Goal: Task Accomplishment & Management: Complete application form

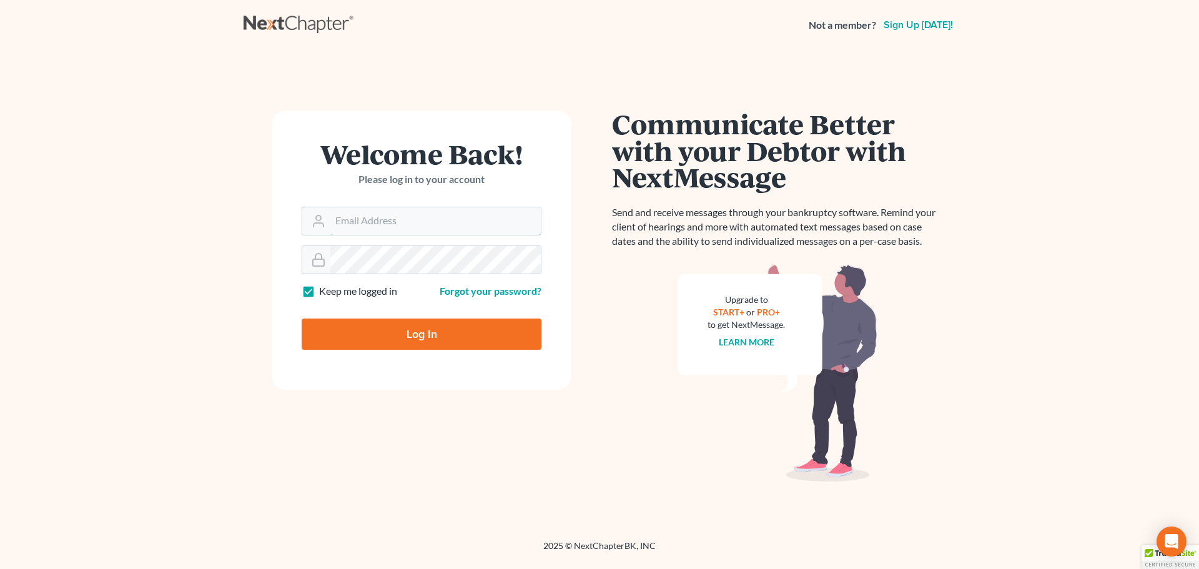
type input "lsaedi@saedilawgroup.com"
click at [422, 335] on input "Log In" at bounding box center [422, 333] width 240 height 31
type input "Thinking..."
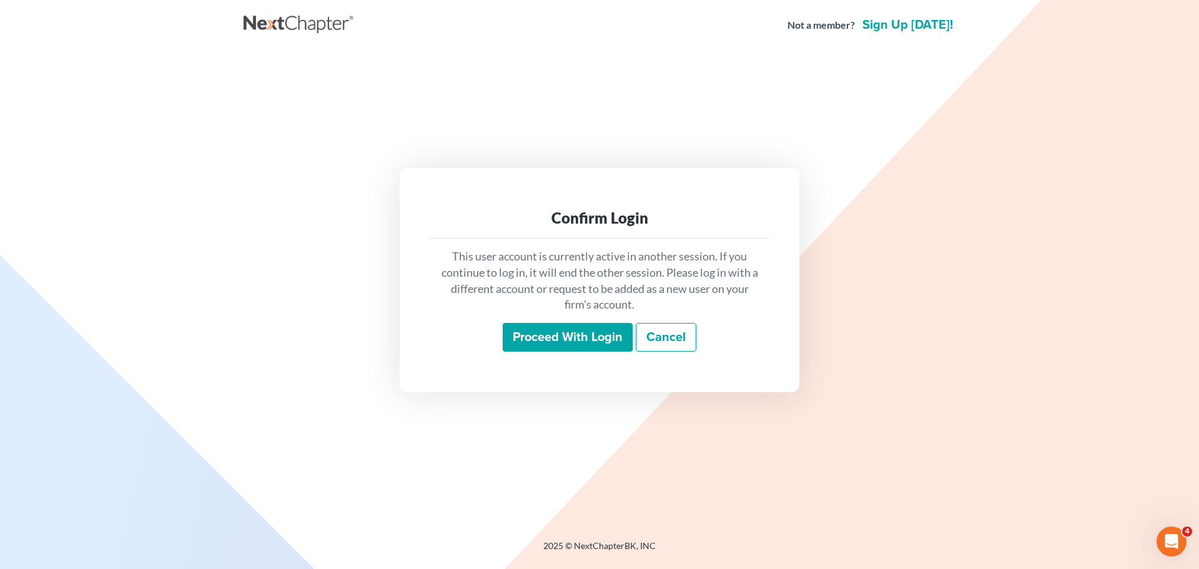
click at [547, 325] on input "Proceed with login" at bounding box center [568, 337] width 130 height 29
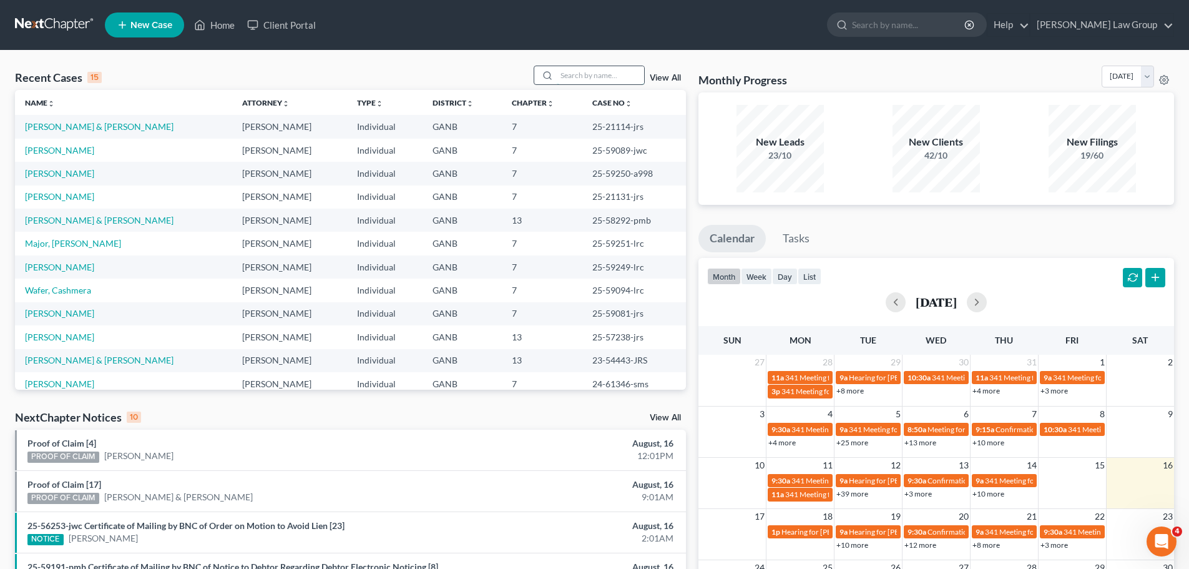
click at [609, 78] on input "search" at bounding box center [600, 75] width 87 height 18
type input "greg"
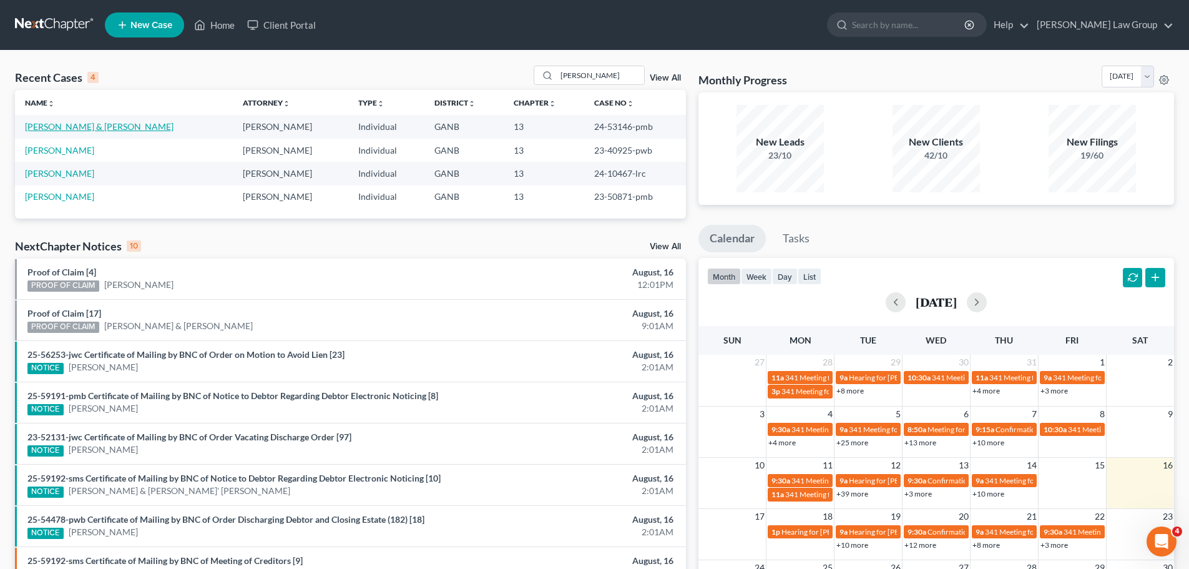
click at [90, 122] on link "Staniewicz, Gregory & Helen" at bounding box center [99, 126] width 149 height 11
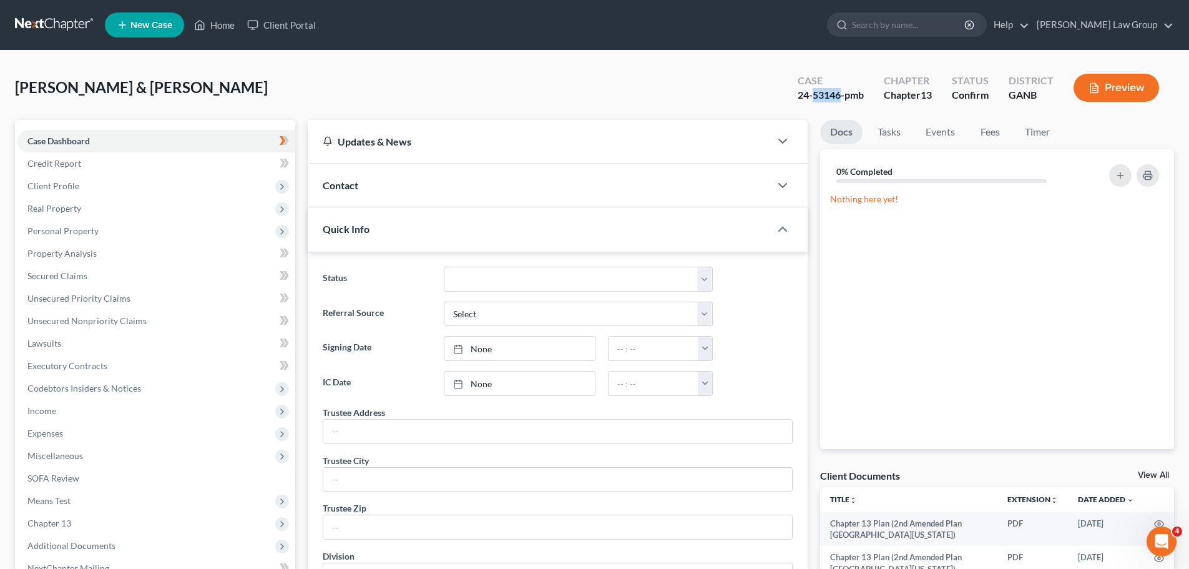
drag, startPoint x: 840, startPoint y: 96, endPoint x: 812, endPoint y: 95, distance: 27.5
click at [812, 95] on div "24-53146-pmb" at bounding box center [831, 95] width 66 height 14
copy div "53146"
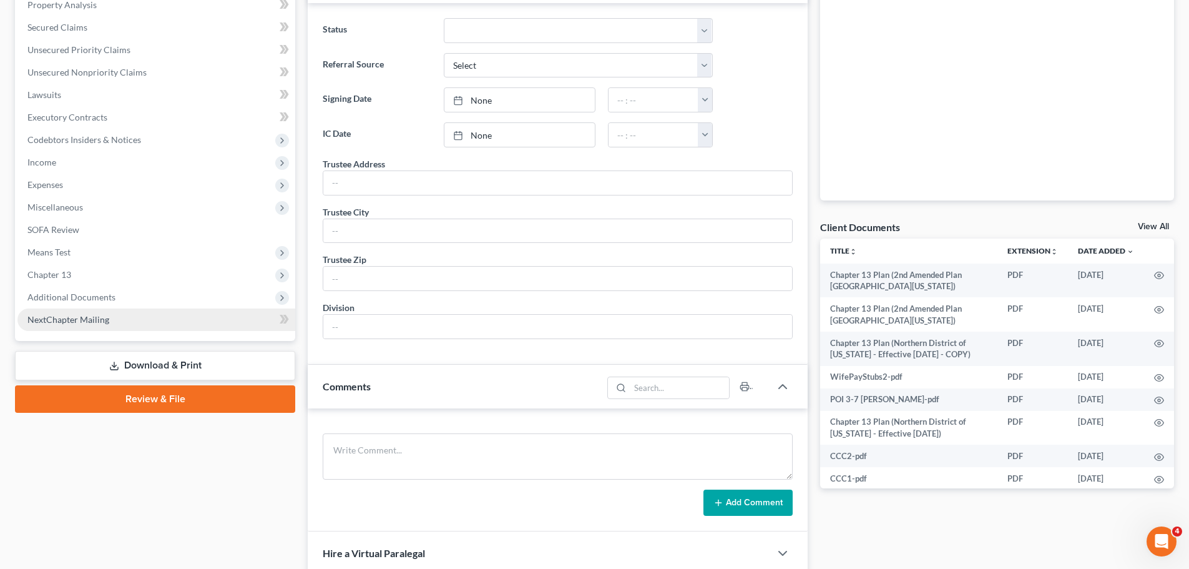
scroll to position [250, 0]
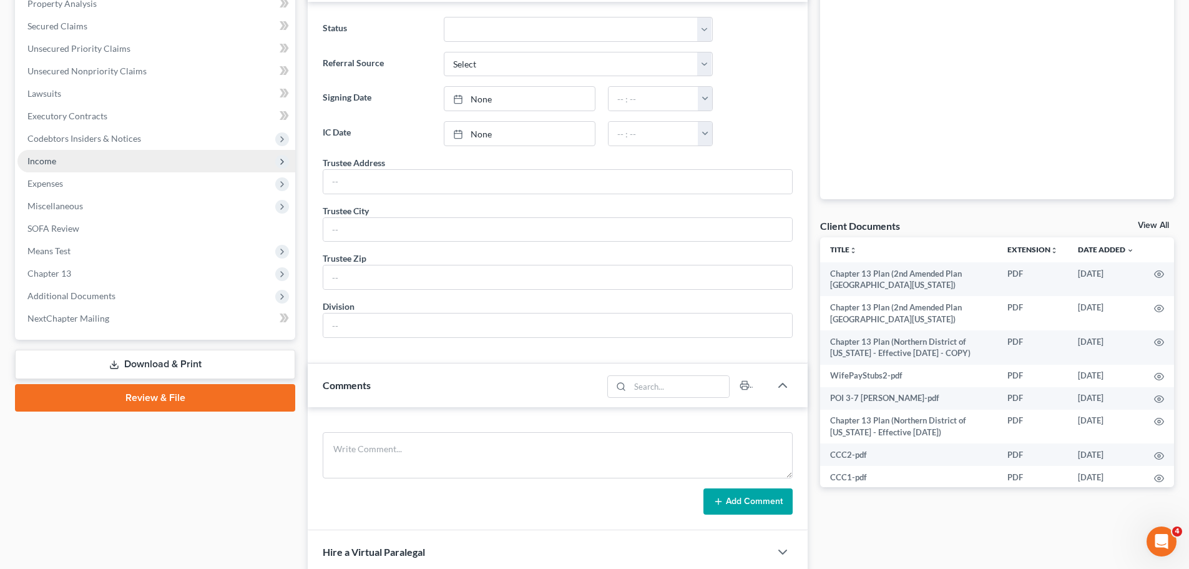
click at [99, 160] on span "Income" at bounding box center [156, 161] width 278 height 22
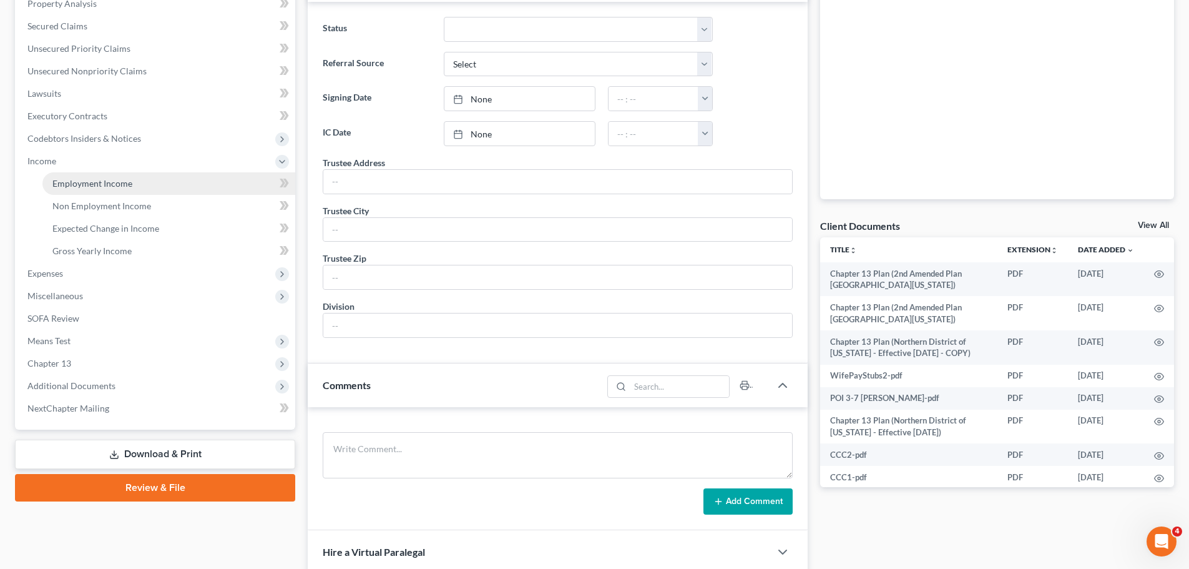
click at [156, 184] on link "Employment Income" at bounding box center [168, 183] width 253 height 22
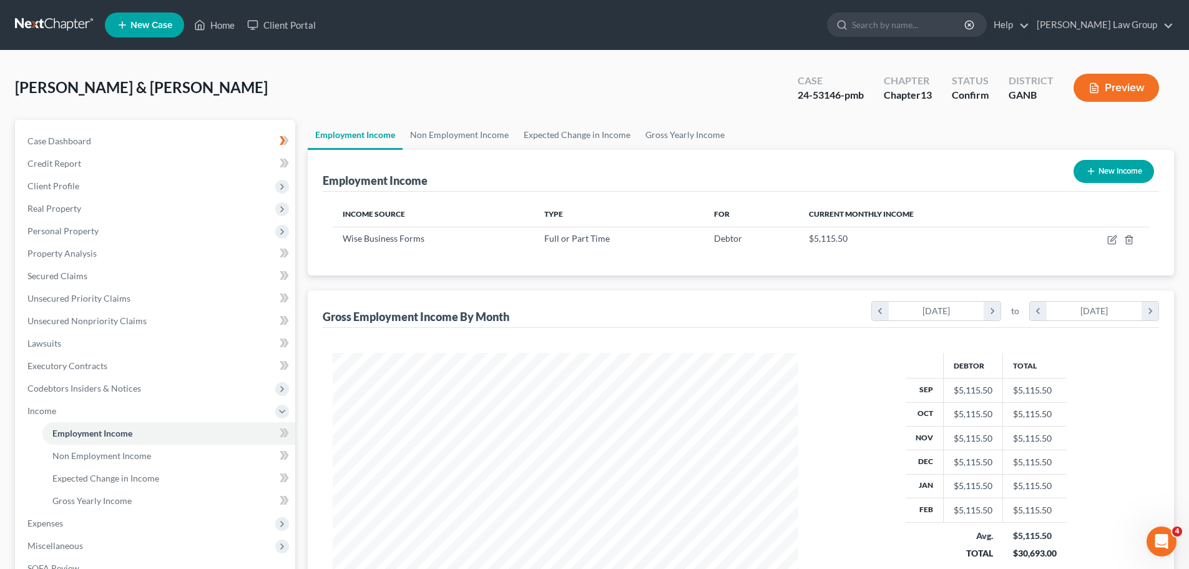
scroll to position [233, 491]
click at [504, 136] on link "Non Employment Income" at bounding box center [460, 135] width 114 height 30
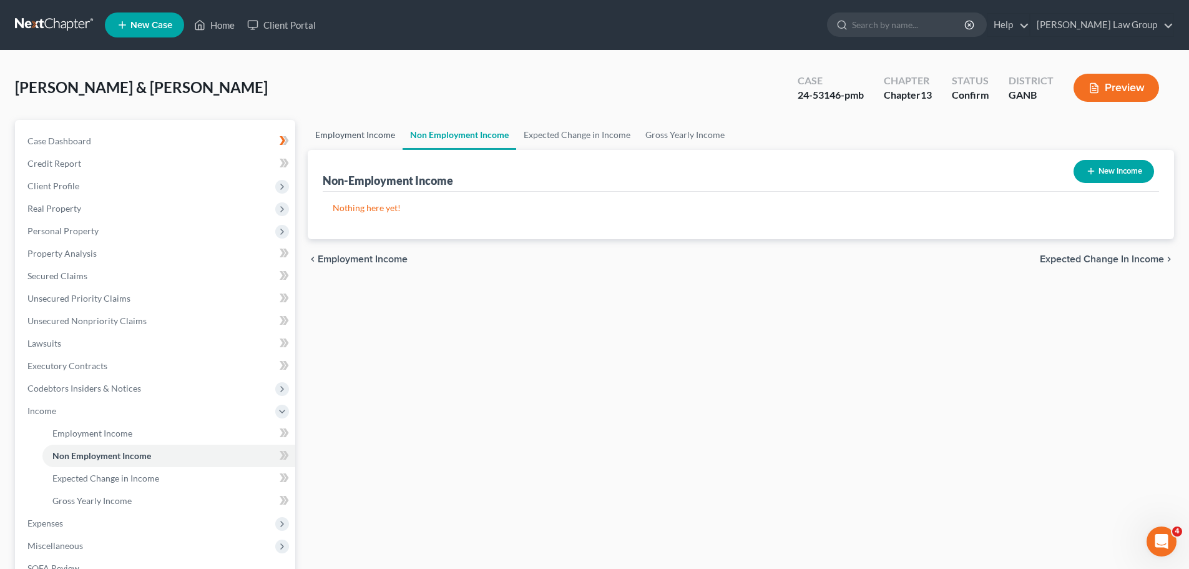
click at [361, 130] on link "Employment Income" at bounding box center [355, 135] width 95 height 30
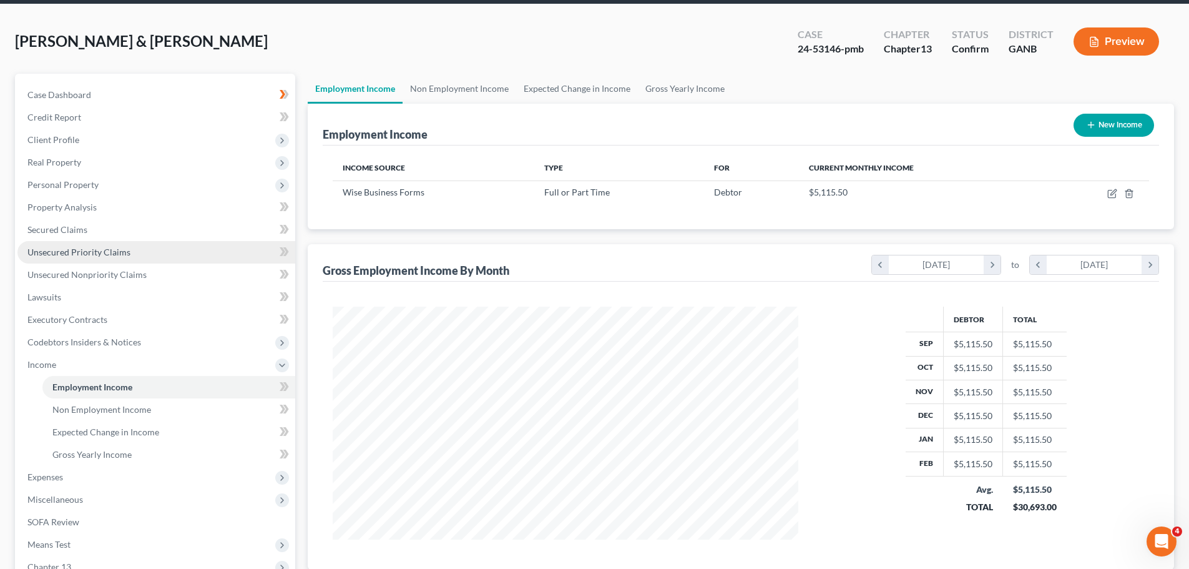
scroll to position [125, 0]
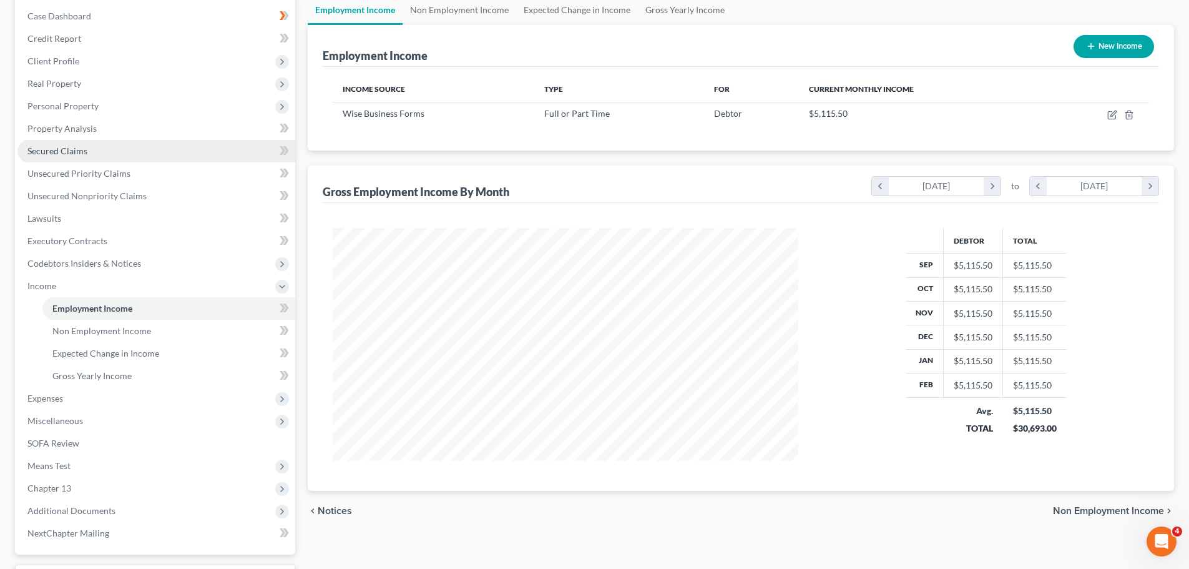
click at [86, 143] on link "Secured Claims" at bounding box center [156, 151] width 278 height 22
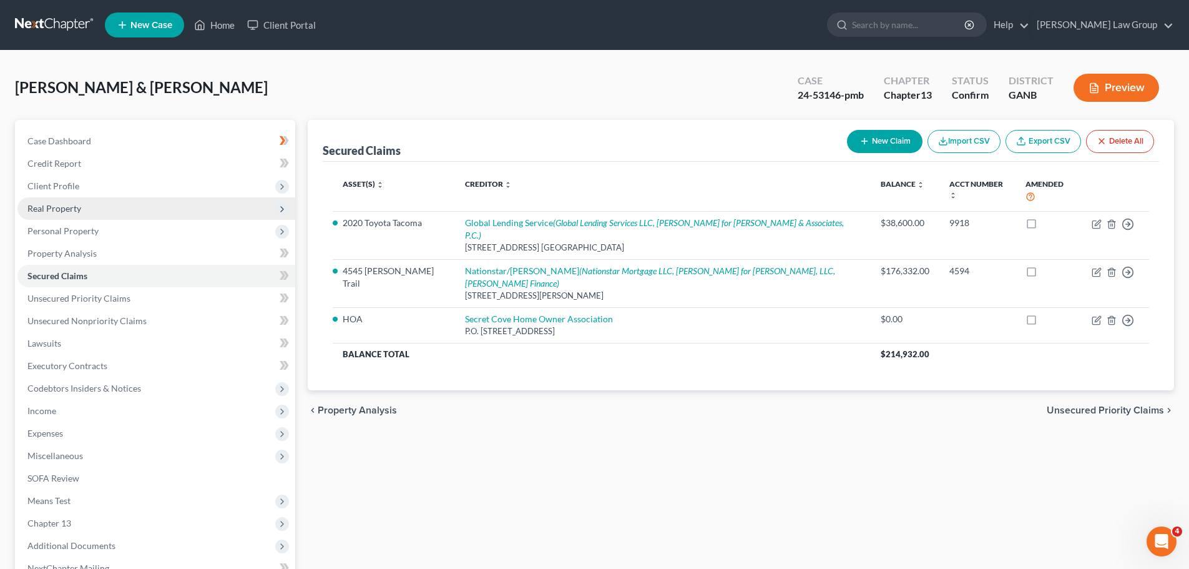
click at [77, 205] on span "Real Property" at bounding box center [54, 208] width 54 height 11
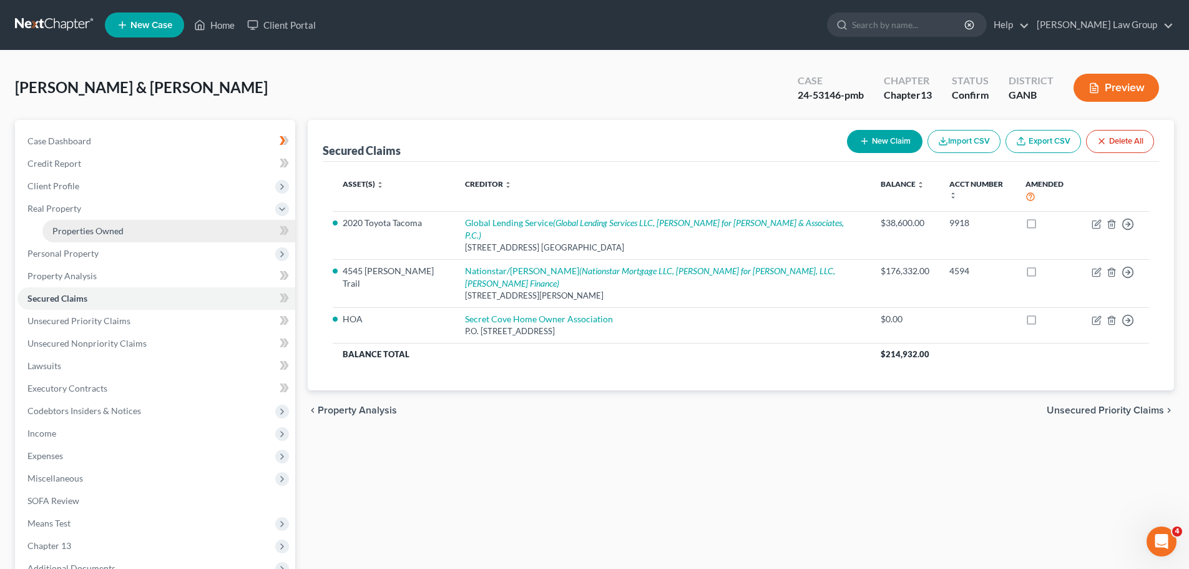
click at [131, 233] on link "Properties Owned" at bounding box center [168, 231] width 253 height 22
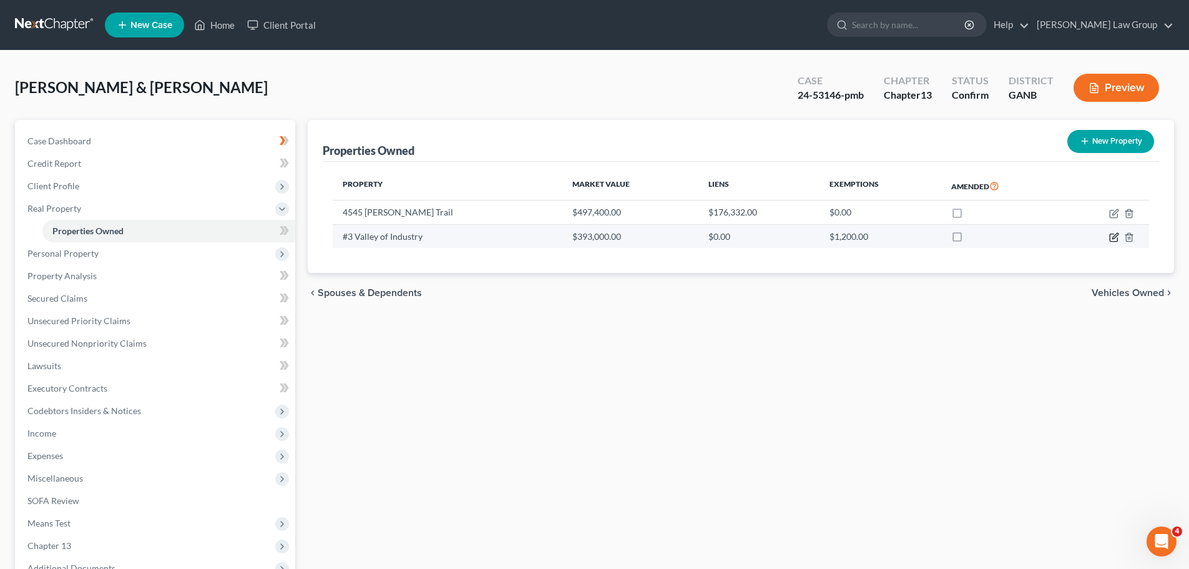
click at [1113, 238] on icon "button" at bounding box center [1115, 236] width 6 height 6
select select "32"
select select "1"
select select "0"
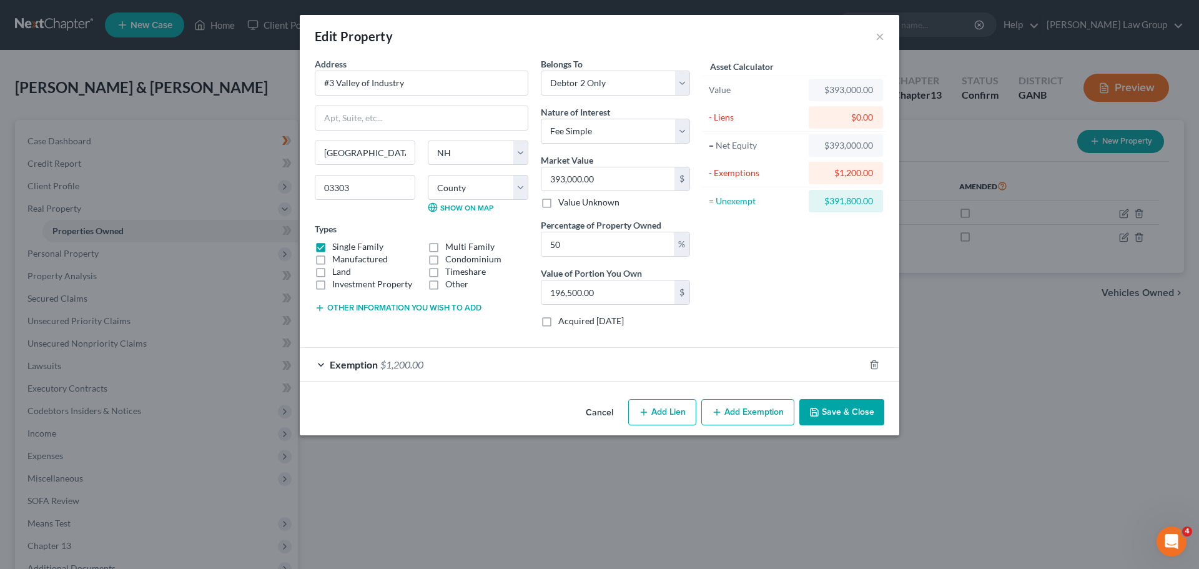
click at [853, 413] on button "Save & Close" at bounding box center [841, 412] width 85 height 26
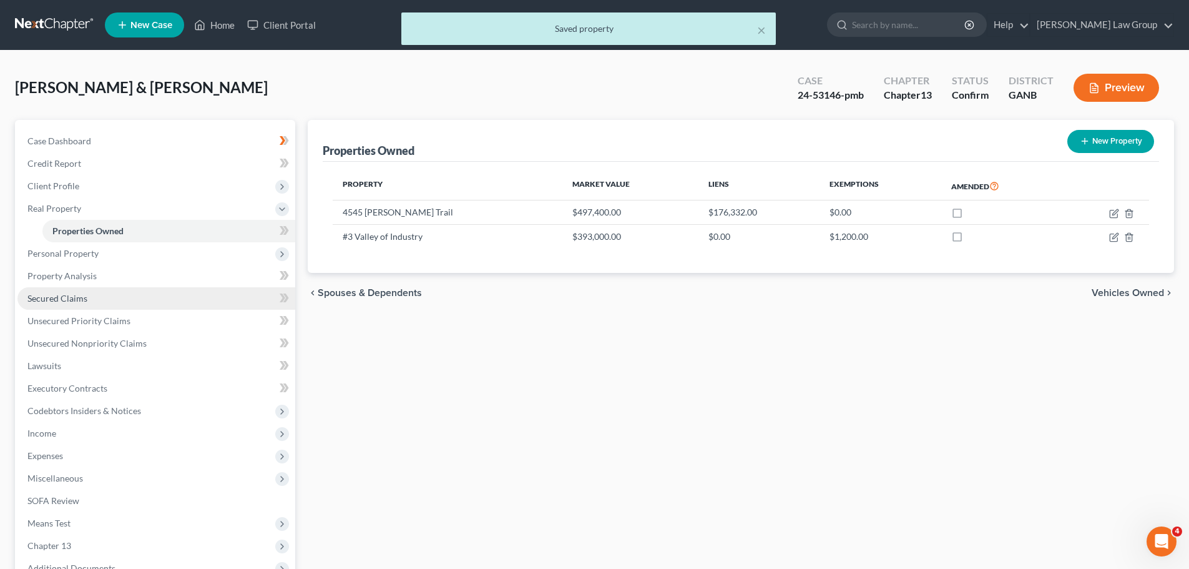
click at [81, 300] on span "Secured Claims" at bounding box center [57, 298] width 60 height 11
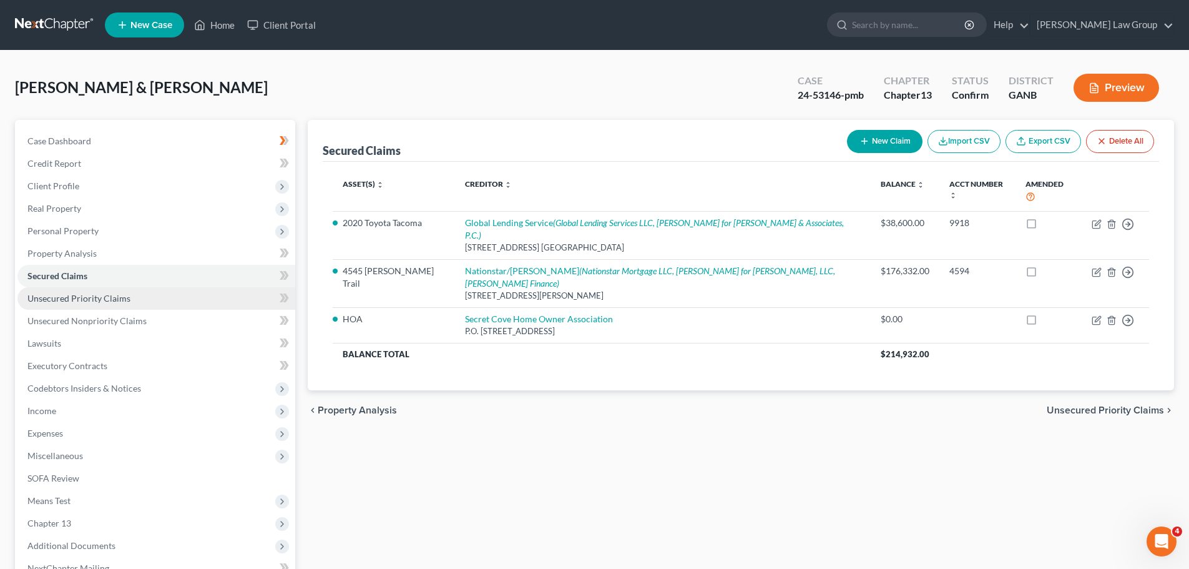
click at [89, 298] on span "Unsecured Priority Claims" at bounding box center [78, 298] width 103 height 11
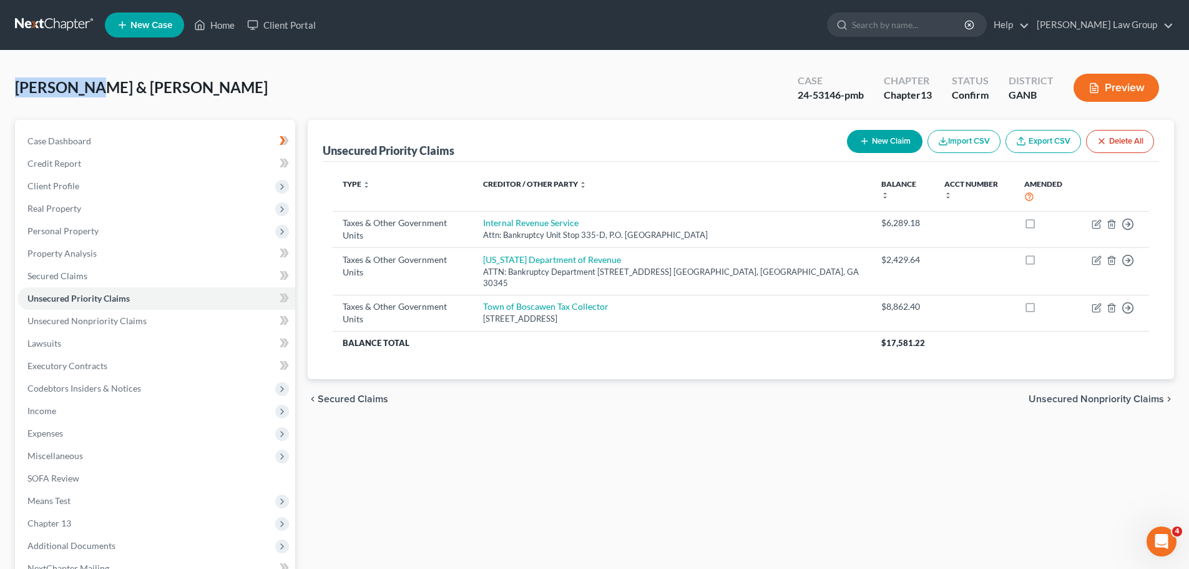
drag, startPoint x: 89, startPoint y: 88, endPoint x: 0, endPoint y: 90, distance: 88.7
click at [0, 90] on div "Staniewicz, Gregory & Helen Upgraded Case 24-53146-pmb Chapter Chapter 13 Statu…" at bounding box center [594, 368] width 1189 height 635
copy span "Staniewicz"
drag, startPoint x: 231, startPoint y: 86, endPoint x: 92, endPoint y: 82, distance: 138.6
click at [92, 82] on div "Staniewicz, Gregory & Helen Upgraded Case 24-53146-pmb Chapter Chapter 13 Statu…" at bounding box center [594, 93] width 1159 height 54
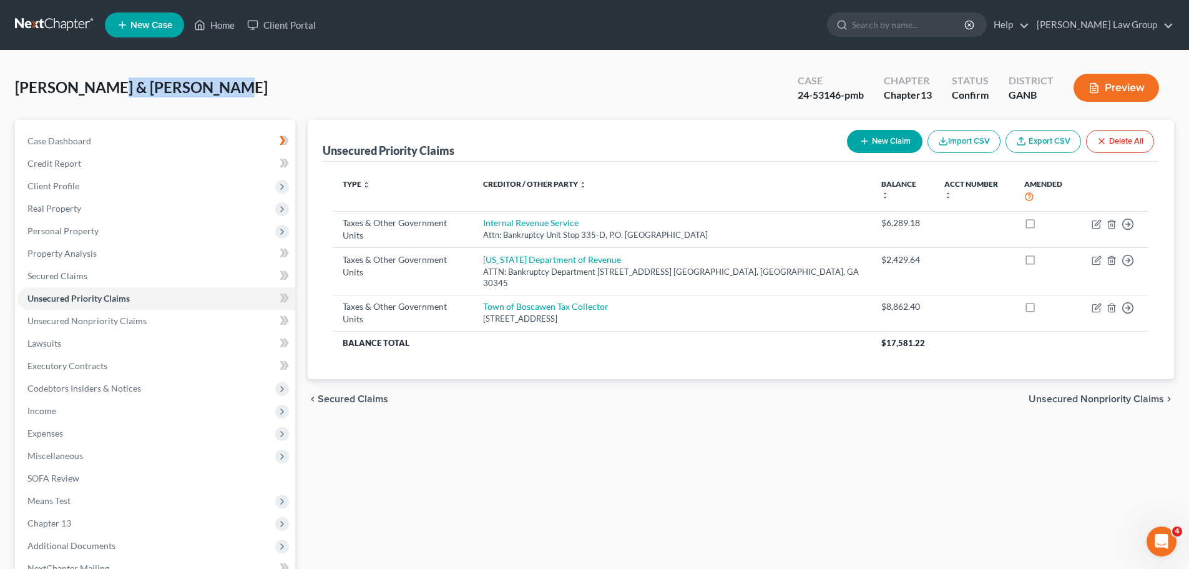
copy span "Gregory & Helen"
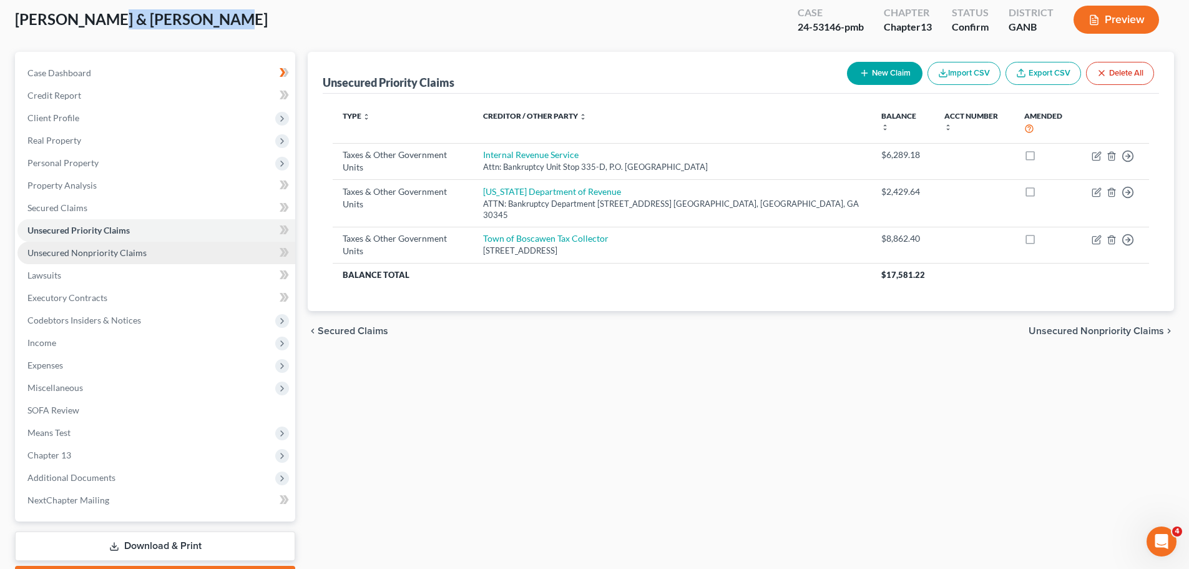
scroll to position [140, 0]
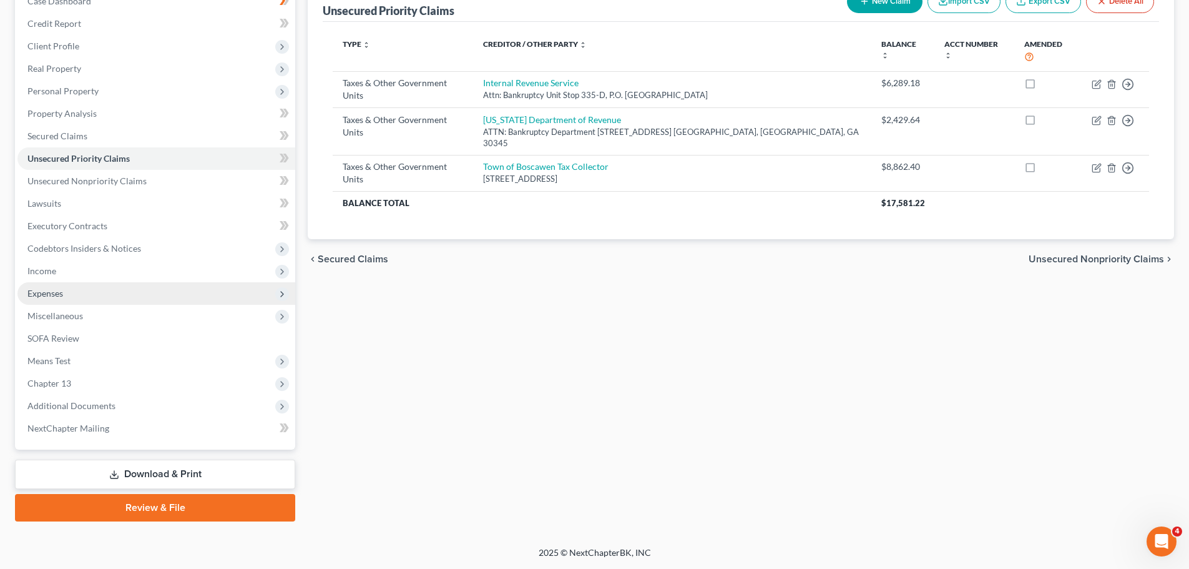
click at [119, 297] on span "Expenses" at bounding box center [156, 293] width 278 height 22
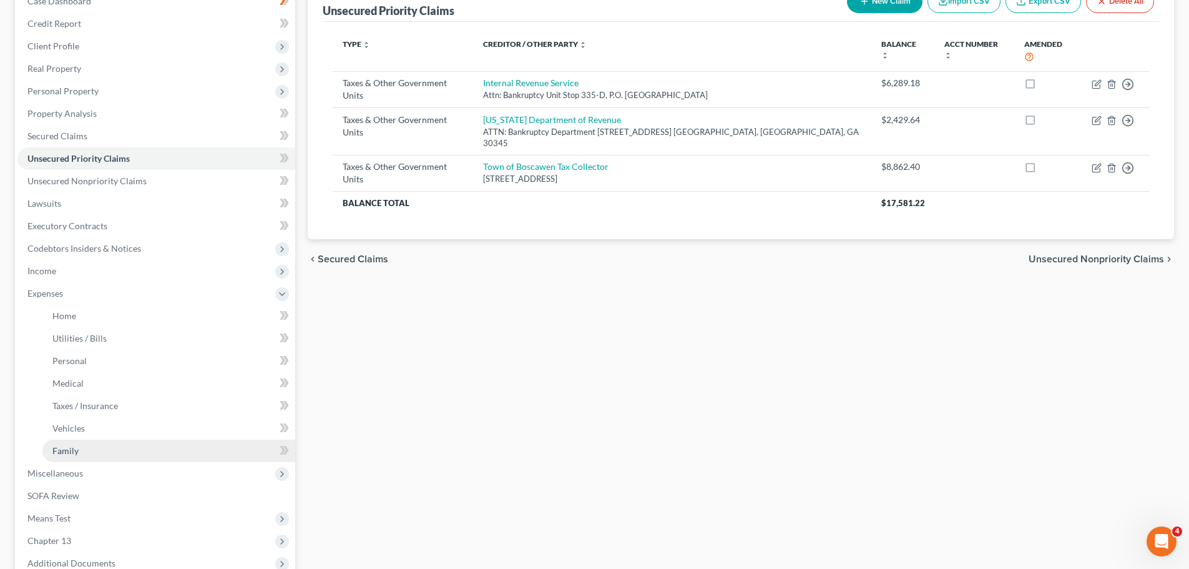
click at [113, 444] on link "Family" at bounding box center [168, 450] width 253 height 22
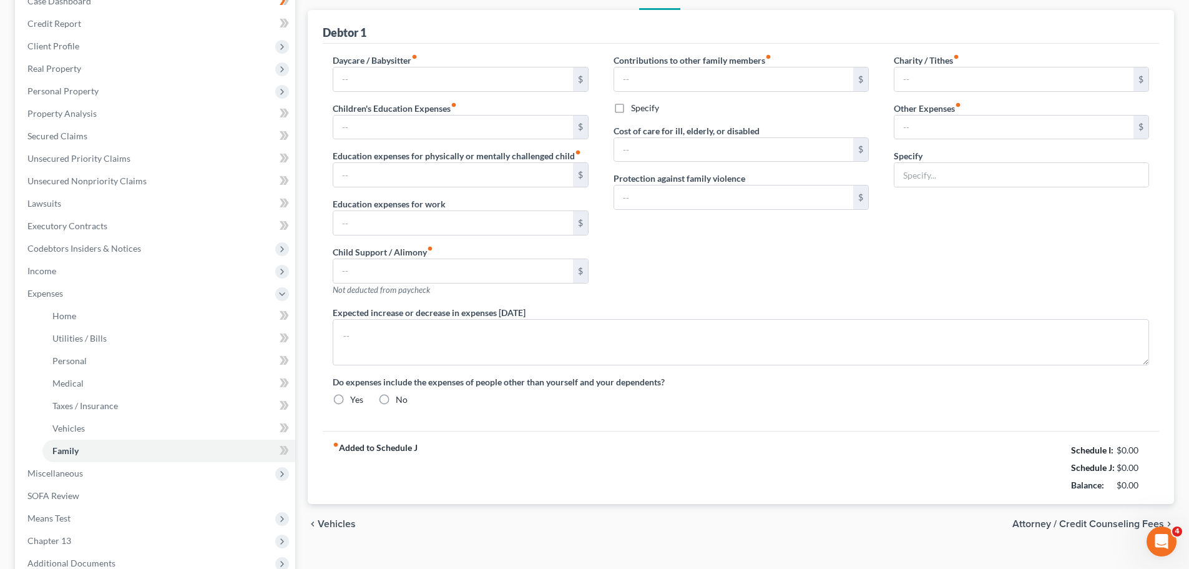
type input "0.00"
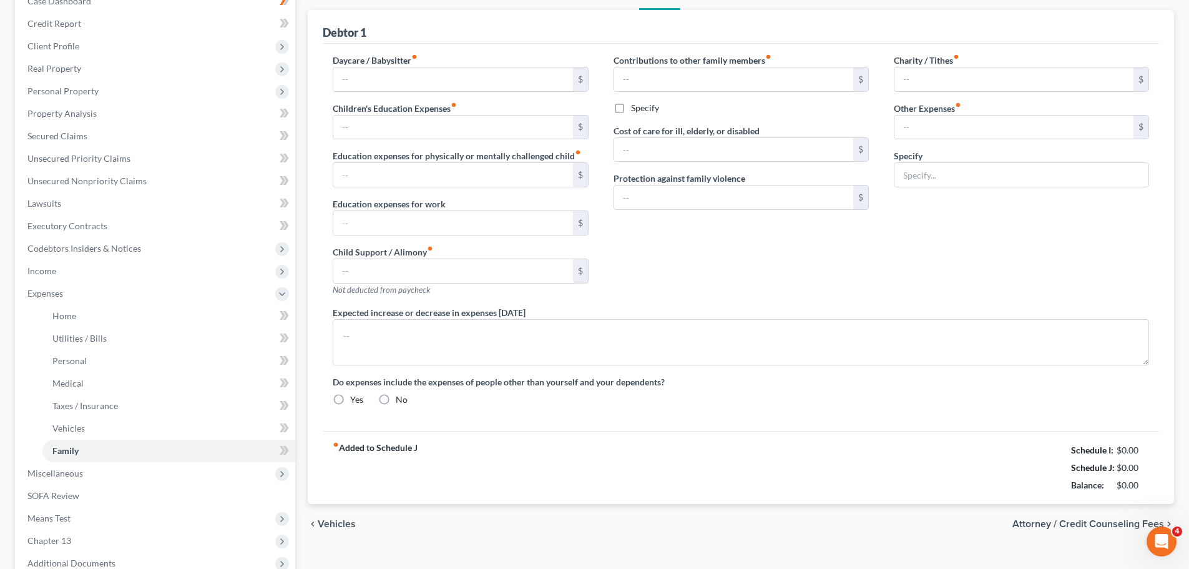
type input "0.00"
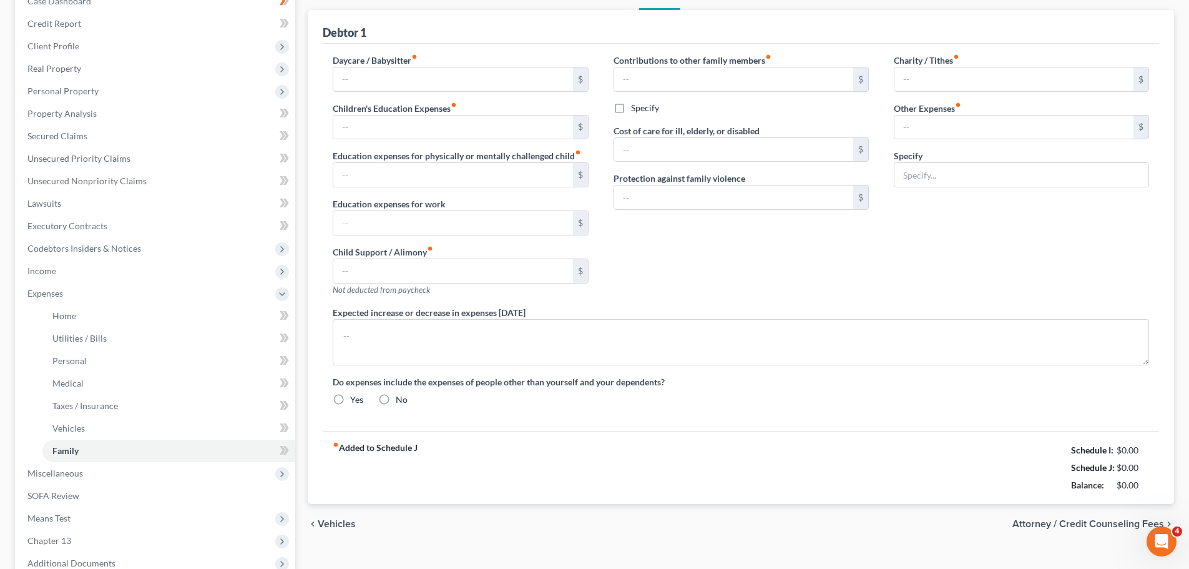
radio input "true"
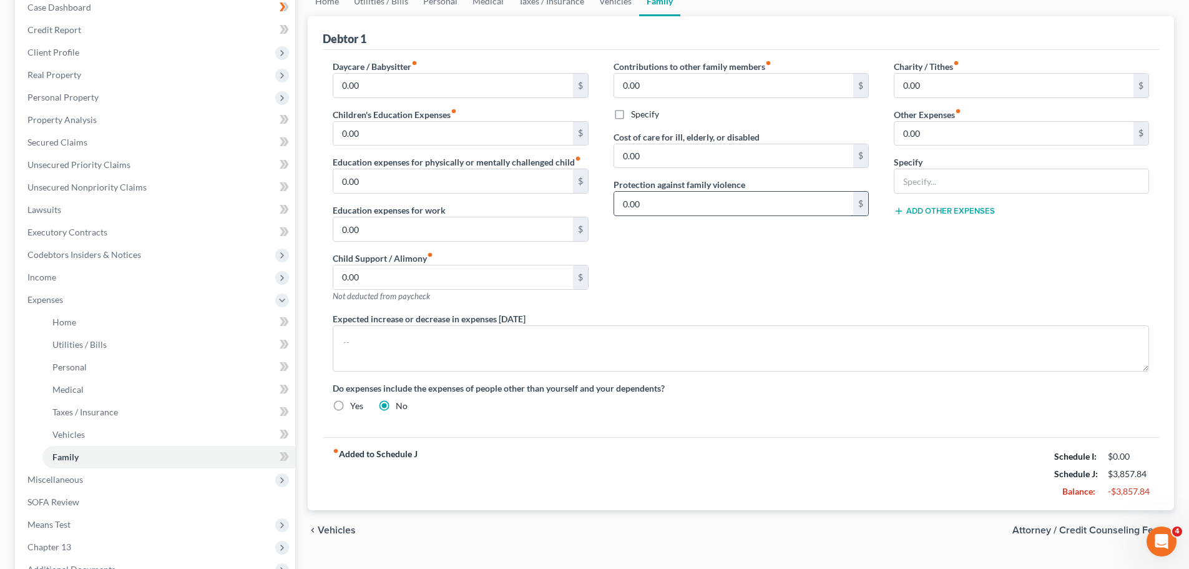
scroll to position [297, 0]
